Goal: Task Accomplishment & Management: Use online tool/utility

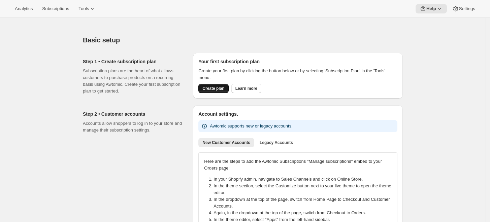
click at [220, 86] on span "Create plan" at bounding box center [213, 88] width 22 height 5
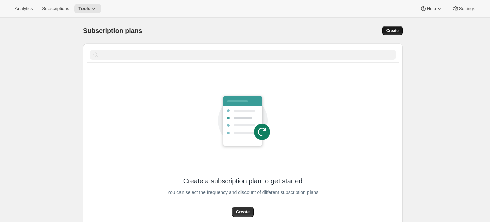
click at [394, 34] on button "Create" at bounding box center [392, 30] width 21 height 9
select select "WEEK"
select select "MONTH"
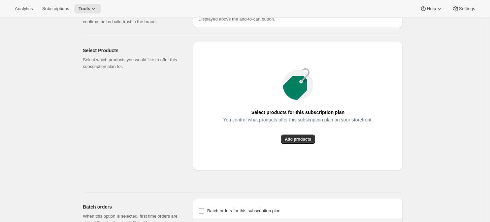
scroll to position [523, 0]
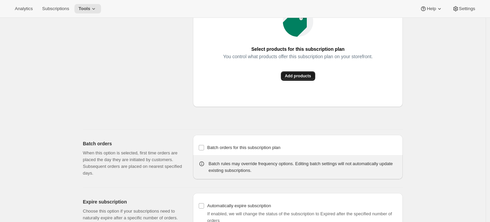
click at [305, 79] on button "Add products" at bounding box center [298, 75] width 34 height 9
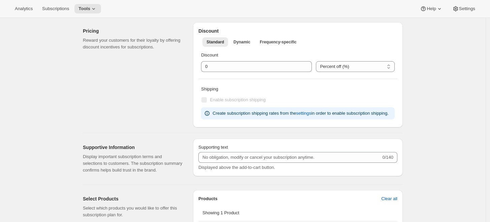
scroll to position [299, 0]
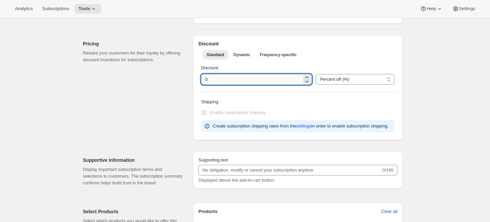
click at [271, 79] on input "integer" at bounding box center [251, 79] width 101 height 11
drag, startPoint x: 194, startPoint y: 75, endPoint x: 187, endPoint y: 75, distance: 7.7
click at [187, 75] on div "Pricing Reward your customers for their loyalty by offering discount incentives…" at bounding box center [239, 85] width 325 height 111
type input "5"
click at [406, 82] on div "Create subscription plan. This page is ready Create subscription plan Basic Inf…" at bounding box center [243, 83] width 336 height 729
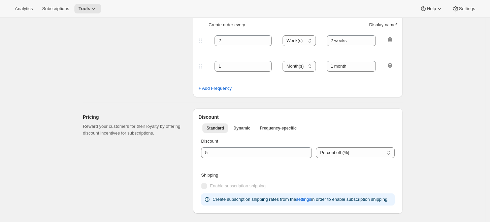
scroll to position [0, 0]
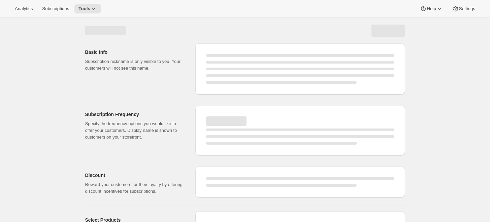
select select "WEEK"
select select "MONTH"
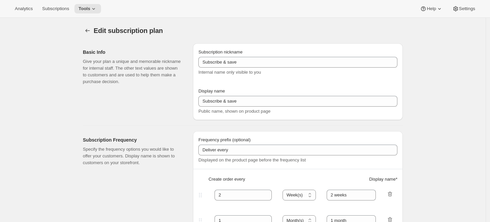
type input "5"
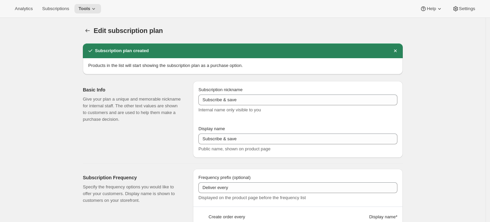
click at [92, 33] on button "Subscription plans" at bounding box center [87, 30] width 9 height 9
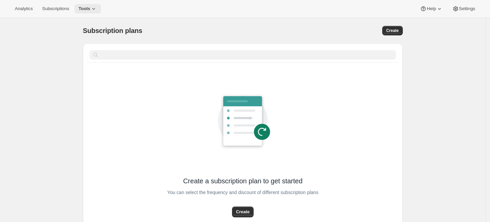
click at [86, 9] on span "Tools" at bounding box center [84, 8] width 12 height 5
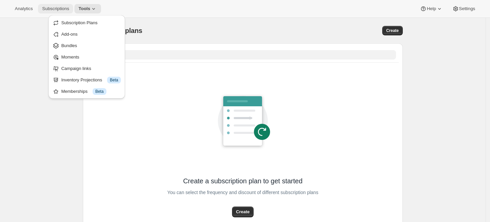
click at [60, 9] on span "Subscriptions" at bounding box center [55, 8] width 27 height 5
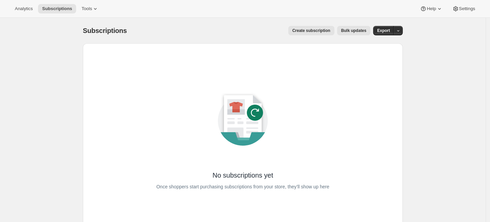
click at [37, 10] on div "Analytics Subscriptions Tools" at bounding box center [57, 8] width 92 height 9
click at [24, 10] on span "Analytics" at bounding box center [24, 8] width 18 height 5
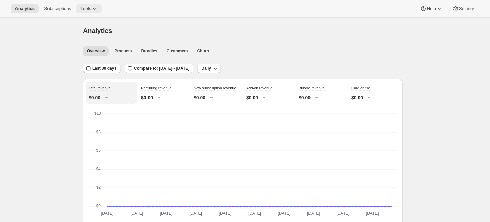
click at [84, 10] on span "Tools" at bounding box center [85, 8] width 10 height 5
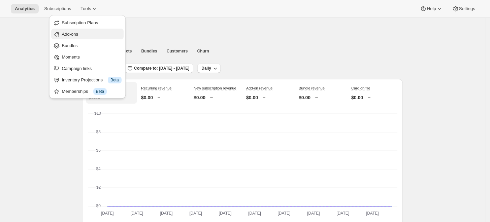
click at [99, 32] on span "Add-ons" at bounding box center [92, 34] width 60 height 7
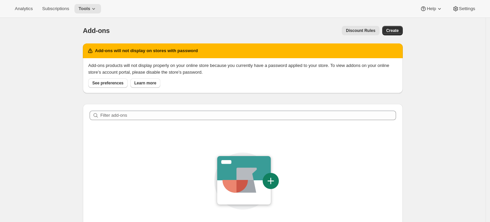
drag, startPoint x: 92, startPoint y: 13, endPoint x: 86, endPoint y: 37, distance: 24.7
click at [91, 30] on div "Analytics Subscriptions Tools Help Settings Skip to content Add-ons. This page …" at bounding box center [245, 168] width 490 height 337
click at [111, 81] on span "See preferences" at bounding box center [107, 82] width 31 height 5
drag, startPoint x: 107, startPoint y: 17, endPoint x: 89, endPoint y: 9, distance: 20.0
click at [104, 15] on div "Analytics Subscriptions Tools Help Settings" at bounding box center [245, 9] width 490 height 18
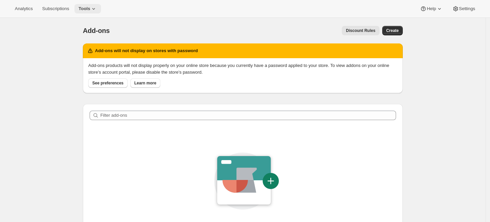
click at [90, 9] on icon at bounding box center [93, 8] width 7 height 7
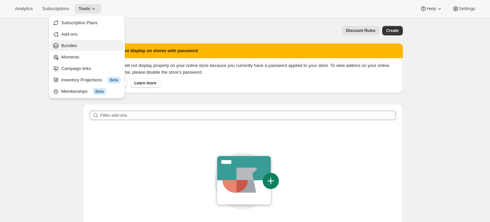
click at [89, 45] on span "Bundles" at bounding box center [91, 45] width 60 height 7
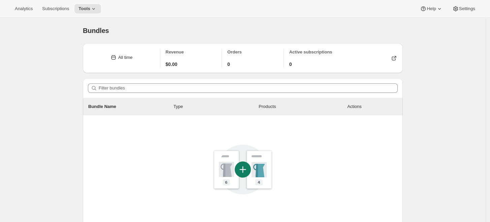
click at [83, 3] on div "Analytics Subscriptions Tools Help Settings" at bounding box center [245, 9] width 490 height 18
click at [84, 7] on span "Tools" at bounding box center [84, 8] width 12 height 5
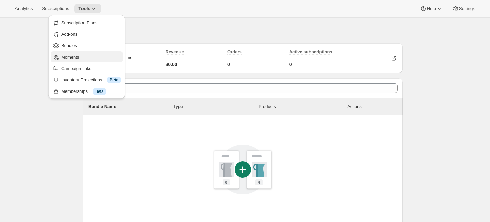
click at [86, 55] on span "Moments" at bounding box center [91, 57] width 60 height 7
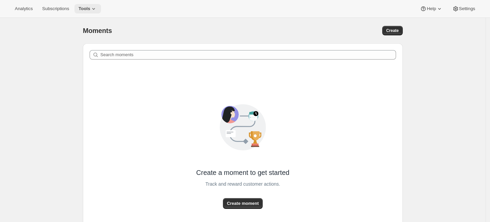
click at [98, 10] on button "Tools" at bounding box center [87, 8] width 27 height 9
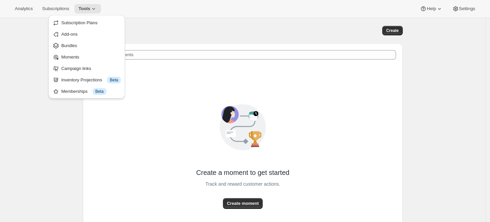
drag, startPoint x: 87, startPoint y: 92, endPoint x: 81, endPoint y: 110, distance: 19.6
click at [81, 111] on div "Analytics Subscriptions Tools Help Settings Skip to content Moments. This page …" at bounding box center [245, 134] width 490 height 268
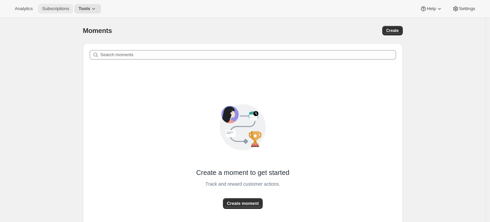
click at [61, 12] on button "Subscriptions" at bounding box center [55, 8] width 35 height 9
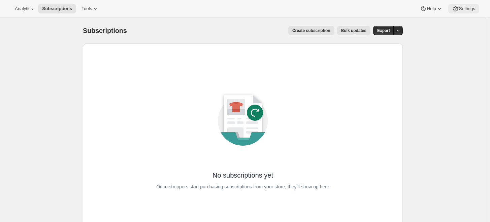
click at [460, 6] on span "Settings" at bounding box center [467, 8] width 16 height 5
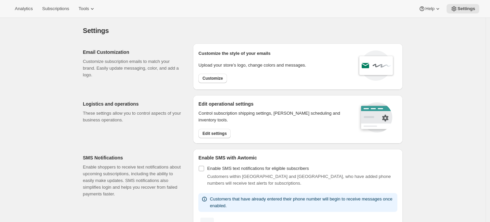
scroll to position [299, 0]
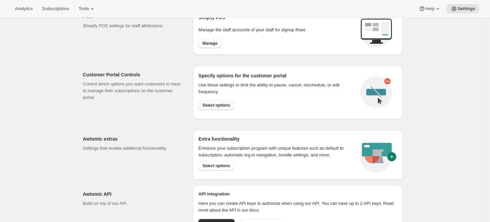
click at [230, 103] on button "Select options" at bounding box center [216, 105] width 36 height 9
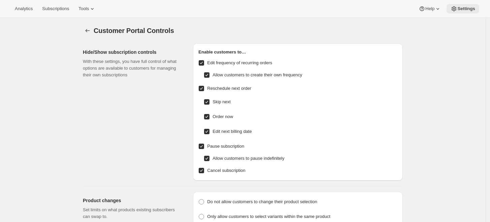
click at [472, 8] on span "Settings" at bounding box center [466, 8] width 18 height 5
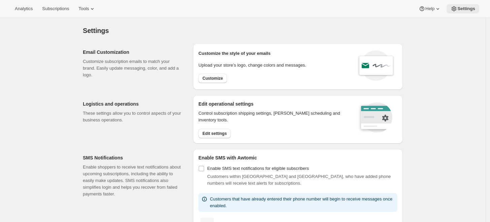
click at [453, 6] on icon at bounding box center [453, 8] width 7 height 7
click at [75, 8] on button "Tools" at bounding box center [86, 8] width 25 height 9
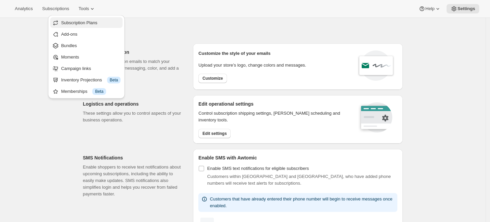
click at [65, 20] on span "Subscription Plans" at bounding box center [79, 22] width 36 height 5
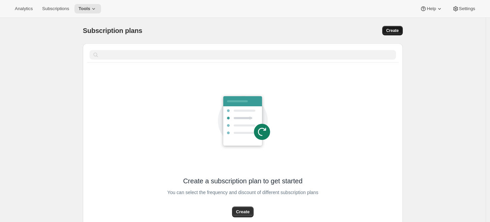
click at [398, 33] on span "Create" at bounding box center [392, 30] width 12 height 5
select select "WEEK"
select select "MONTH"
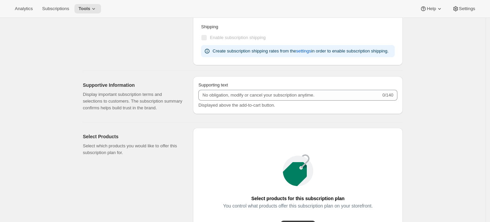
scroll to position [523, 0]
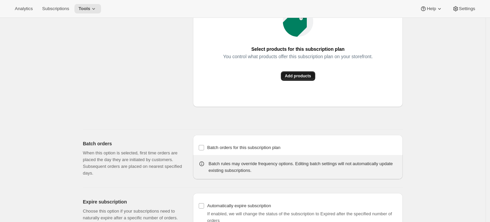
click at [307, 77] on span "Add products" at bounding box center [298, 75] width 26 height 5
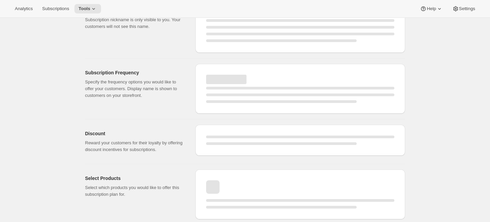
scroll to position [41, 0]
select select "WEEK"
select select "MONTH"
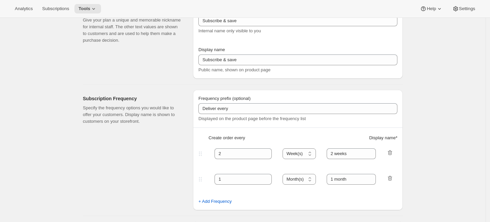
scroll to position [411, 0]
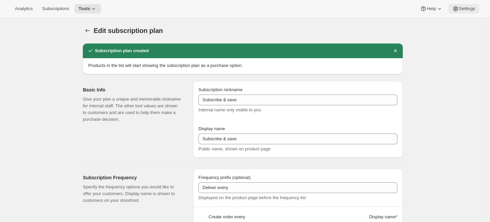
click at [463, 9] on span "Settings" at bounding box center [467, 8] width 16 height 5
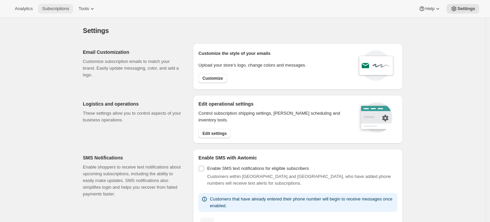
click at [58, 10] on span "Subscriptions" at bounding box center [55, 8] width 27 height 5
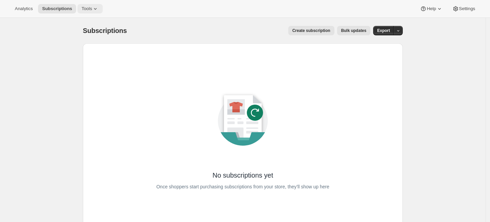
click at [78, 11] on button "Tools" at bounding box center [89, 8] width 25 height 9
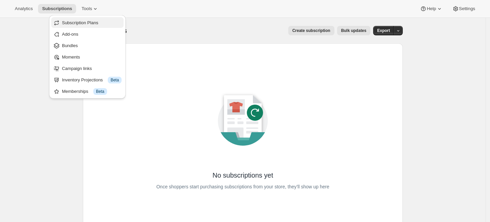
click at [108, 21] on span "Subscription Plans" at bounding box center [92, 23] width 60 height 7
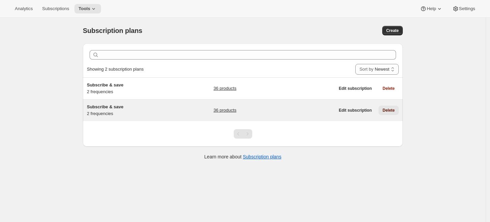
click at [388, 106] on button "Delete" at bounding box center [388, 110] width 20 height 9
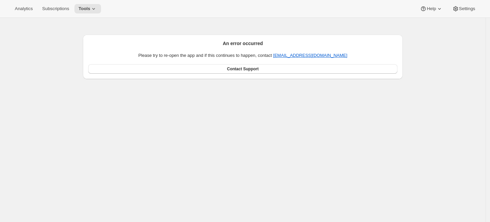
click at [76, 93] on div "An error occurred Please try to re-open the app and if this continues to happen…" at bounding box center [242, 129] width 485 height 222
click at [64, 11] on span "Subscriptions" at bounding box center [55, 8] width 27 height 5
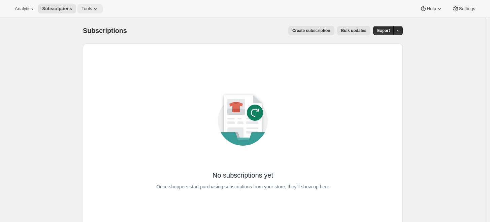
click at [81, 7] on span "Tools" at bounding box center [86, 8] width 10 height 5
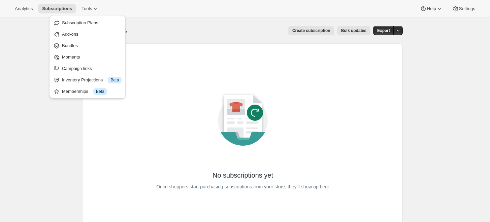
click at [159, 40] on div "Subscriptions. This page is ready Subscriptions Create subscription Bulk update…" at bounding box center [243, 31] width 320 height 26
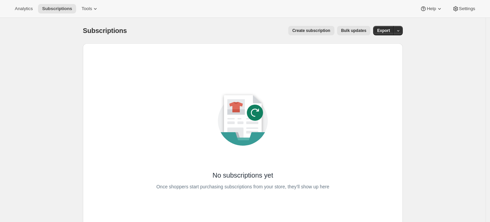
click at [91, 14] on div "Analytics Subscriptions Tools Help Settings" at bounding box center [245, 9] width 490 height 18
click at [92, 11] on icon at bounding box center [95, 8] width 7 height 7
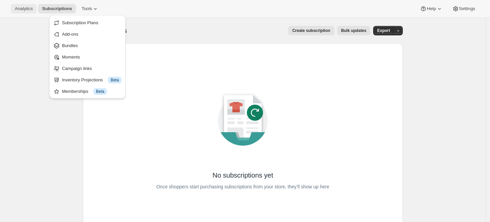
click at [22, 11] on span "Analytics" at bounding box center [24, 8] width 18 height 5
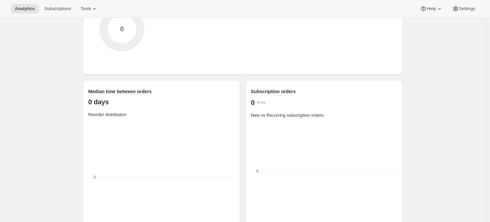
scroll to position [915, 0]
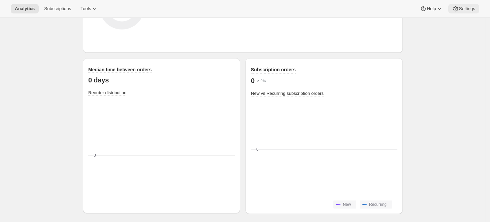
click at [465, 6] on span "Settings" at bounding box center [467, 8] width 16 height 5
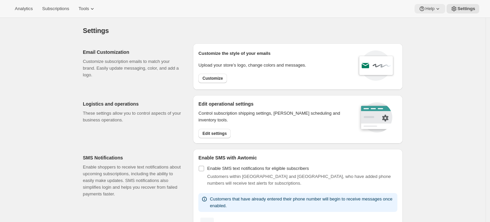
click at [427, 11] on span "Help" at bounding box center [429, 8] width 9 height 5
click at [420, 24] on span "Setup guide" at bounding box center [430, 22] width 23 height 5
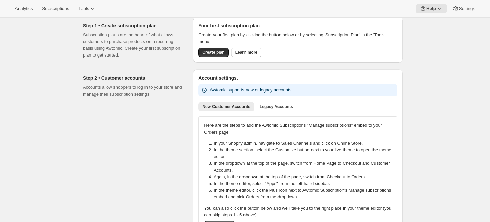
scroll to position [75, 0]
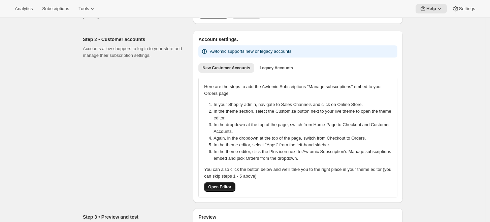
click at [227, 183] on button "Open Editor" at bounding box center [219, 186] width 31 height 9
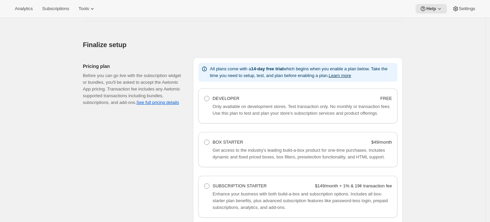
scroll to position [449, 0]
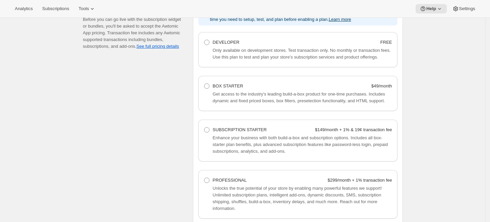
click at [213, 48] on div "Only available on development stores. Test transaction only. No monthly or tran…" at bounding box center [298, 53] width 188 height 13
click at [208, 38] on label "DEVELOPER FREE" at bounding box center [298, 42] width 188 height 9
click at [204, 40] on Developer "DEVELOPER FREE" at bounding box center [204, 40] width 0 height 0
radio Developer "true"
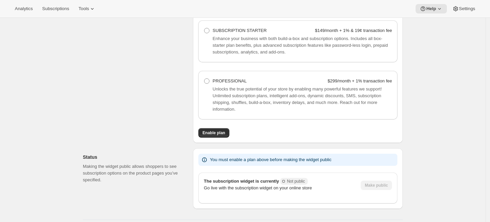
scroll to position [571, 0]
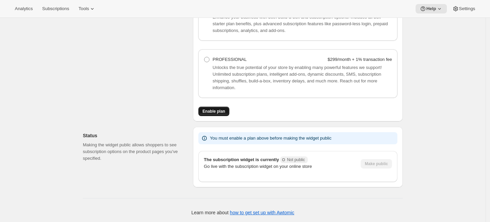
click at [229, 114] on button "Enable plan" at bounding box center [213, 111] width 31 height 9
